Goal: Task Accomplishment & Management: Manage account settings

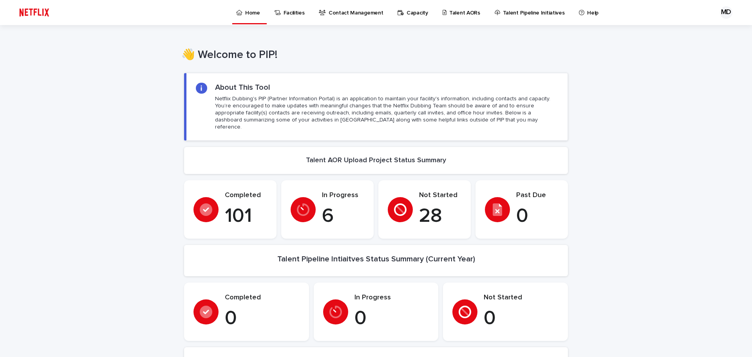
click at [452, 12] on p "Talent AORs" at bounding box center [464, 8] width 31 height 16
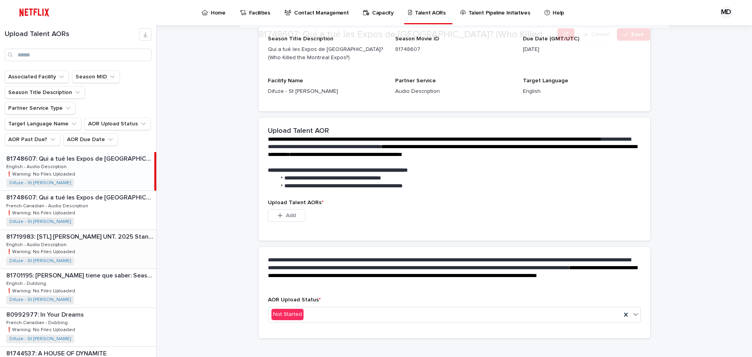
scroll to position [125, 0]
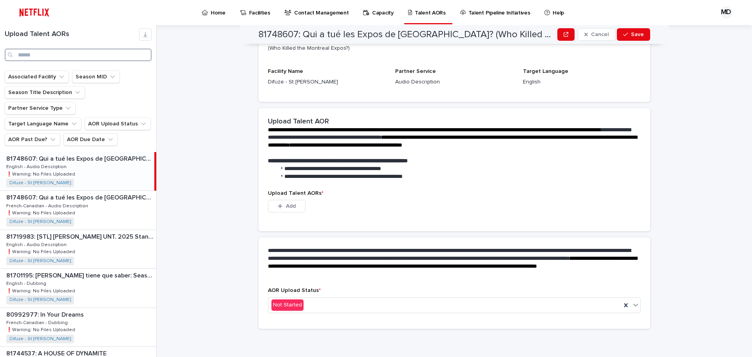
click at [46, 55] on input "Search" at bounding box center [78, 55] width 147 height 13
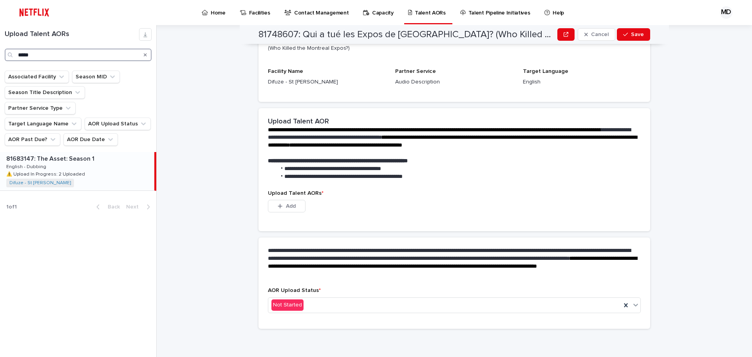
type input "*****"
click at [63, 152] on div "81683147: The Asset: Season 1 81683147: The Asset: Season 1 English - Dubbing E…" at bounding box center [77, 171] width 154 height 38
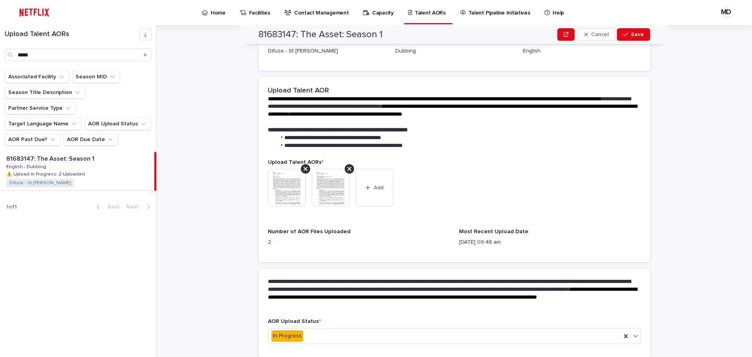
scroll to position [164, 0]
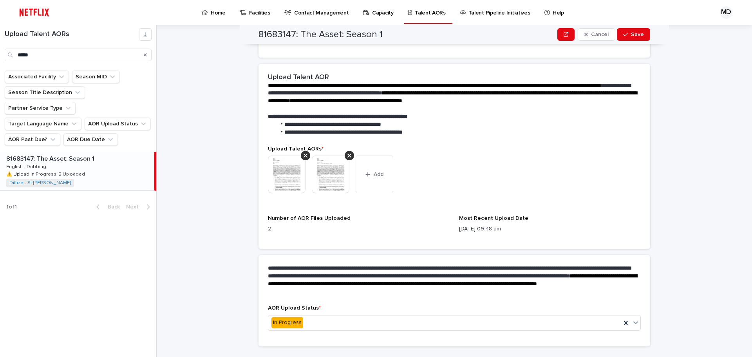
click at [319, 179] on img at bounding box center [331, 174] width 38 height 38
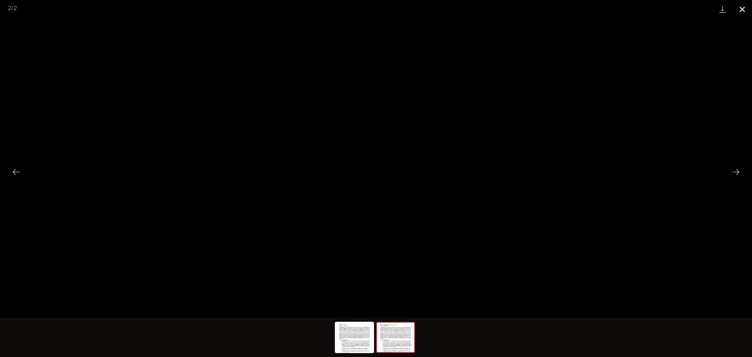
click at [743, 11] on button "Close gallery" at bounding box center [742, 9] width 20 height 18
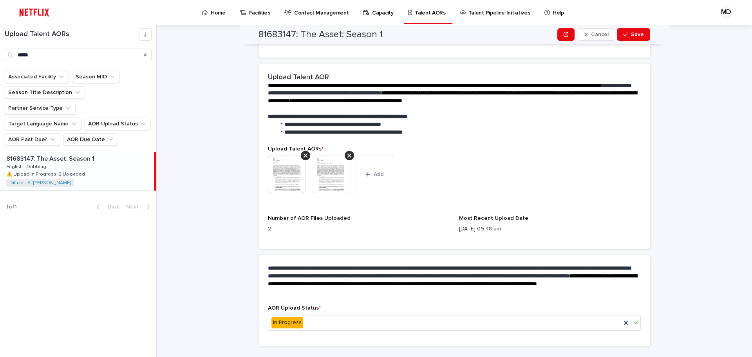
click at [290, 174] on img at bounding box center [287, 174] width 38 height 38
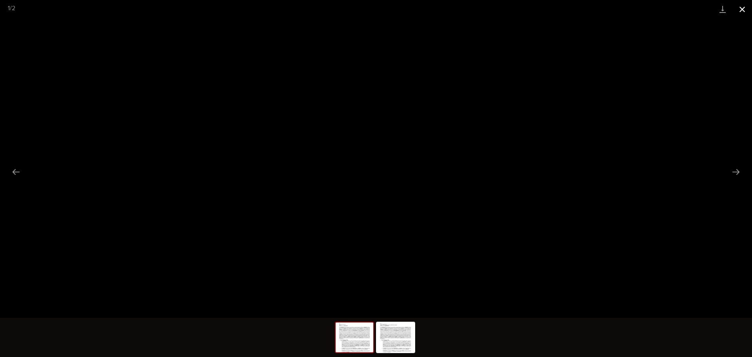
click at [745, 11] on button "Close gallery" at bounding box center [742, 9] width 20 height 18
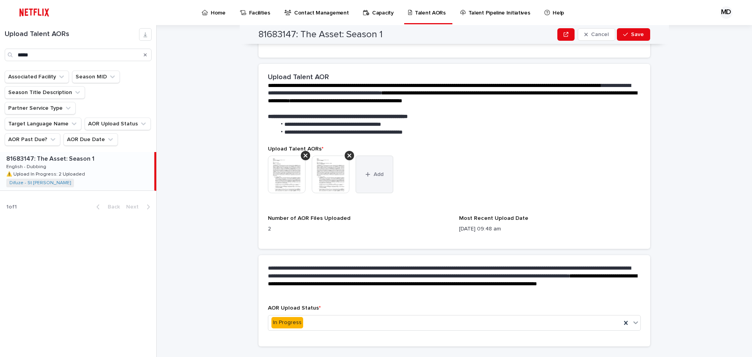
click at [367, 175] on icon "button" at bounding box center [367, 173] width 5 height 5
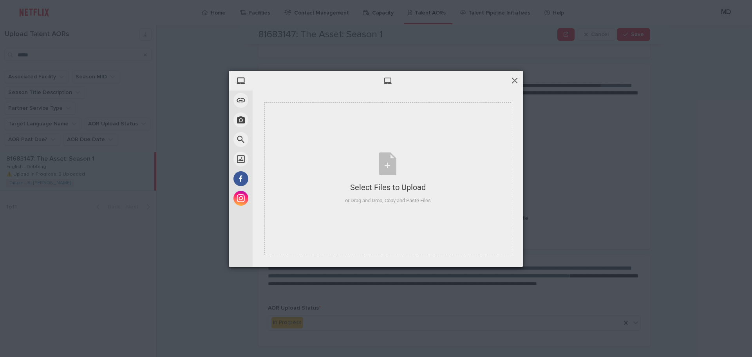
drag, startPoint x: 513, startPoint y: 80, endPoint x: 497, endPoint y: 93, distance: 20.8
click at [513, 80] on span at bounding box center [514, 80] width 9 height 9
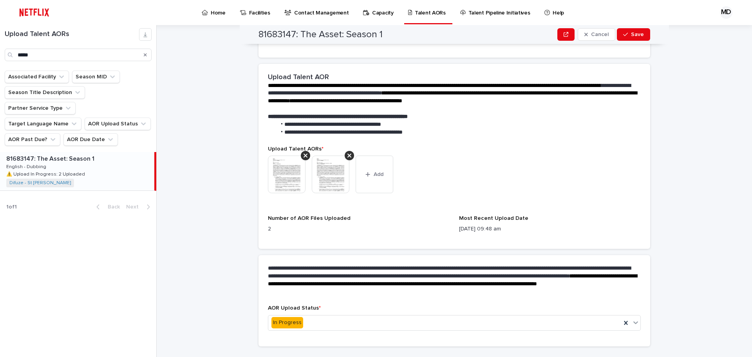
click at [278, 179] on img at bounding box center [287, 174] width 38 height 38
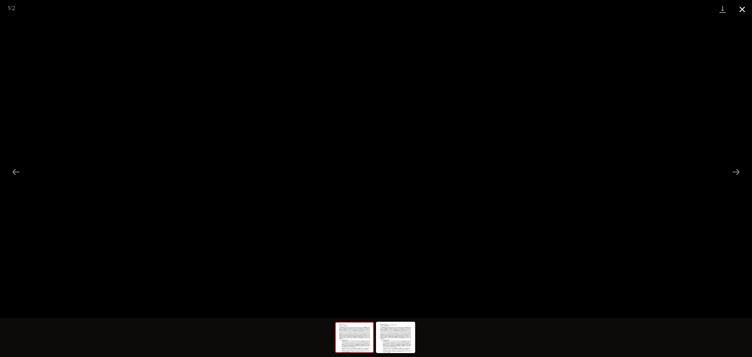
click at [737, 7] on button "Close gallery" at bounding box center [742, 9] width 20 height 18
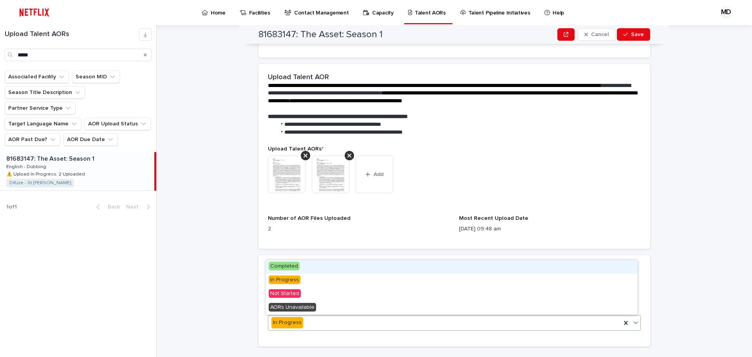
click at [294, 269] on span "Completed" at bounding box center [284, 265] width 31 height 9
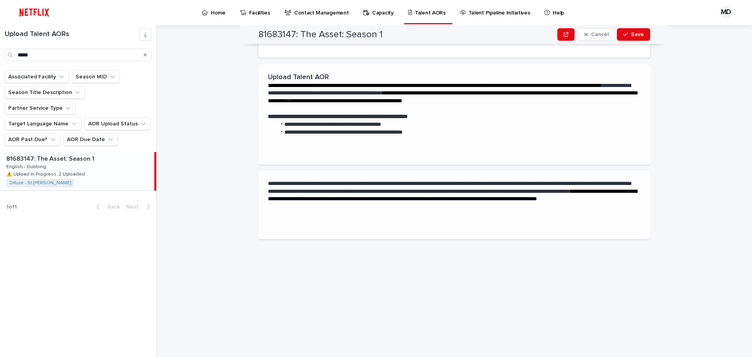
scroll to position [0, 0]
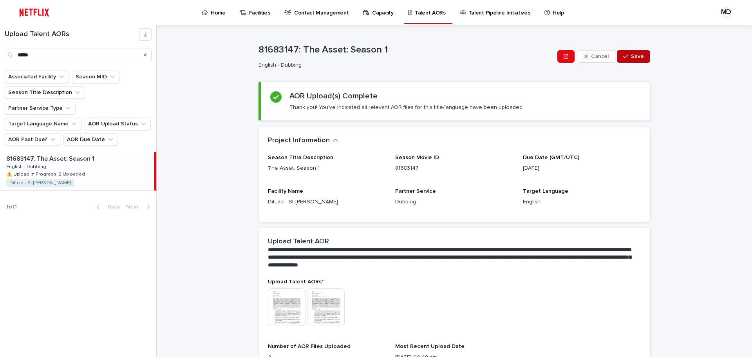
click at [637, 56] on span "Save" at bounding box center [637, 56] width 13 height 5
